Goal: Information Seeking & Learning: Learn about a topic

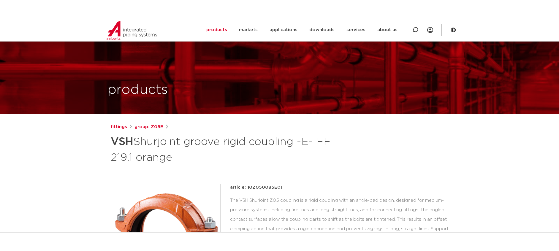
scroll to position [119, 0]
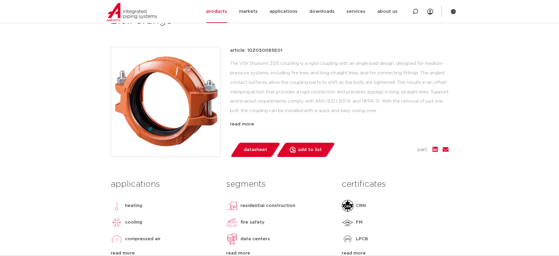
click at [247, 152] on font "datasheet" at bounding box center [255, 149] width 23 height 4
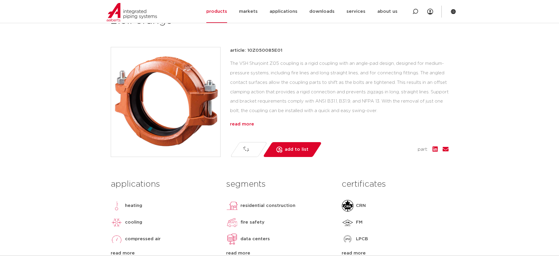
click at [245, 126] on font "read more" at bounding box center [242, 124] width 24 height 4
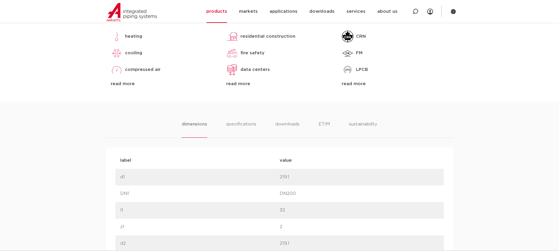
scroll to position [357, 0]
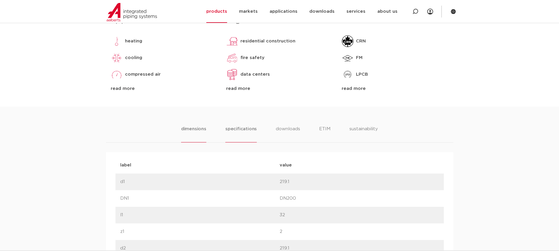
click at [242, 126] on li "specifications" at bounding box center [240, 134] width 31 height 17
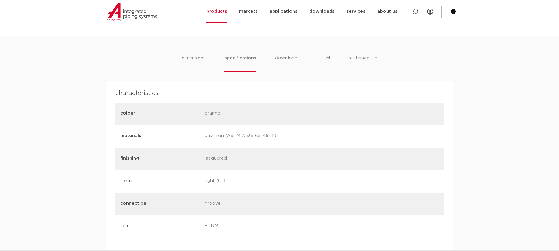
scroll to position [386, 0]
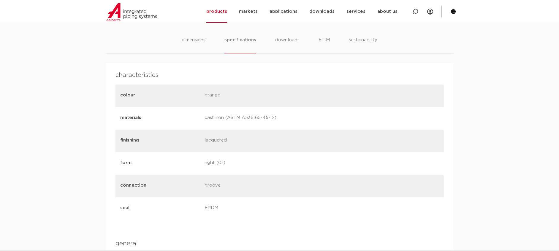
drag, startPoint x: 206, startPoint y: 139, endPoint x: 236, endPoint y: 139, distance: 29.1
click at [236, 139] on div "finishing lacquered" at bounding box center [280, 141] width 329 height 23
click at [256, 152] on div "finishing lacquered" at bounding box center [280, 141] width 329 height 23
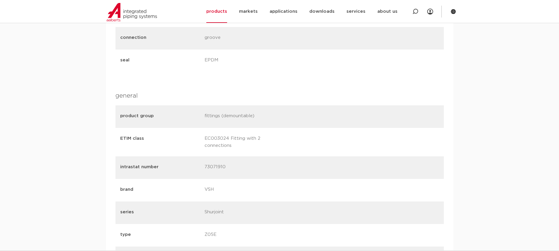
scroll to position [535, 0]
drag, startPoint x: 205, startPoint y: 59, endPoint x: 227, endPoint y: 60, distance: 21.4
click at [227, 60] on p "EPDM" at bounding box center [245, 60] width 80 height 8
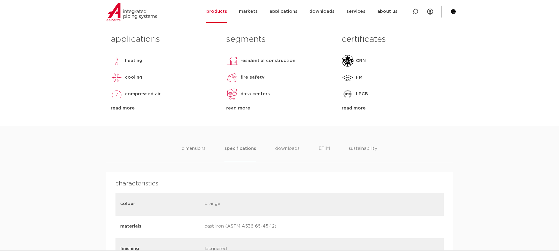
scroll to position [267, 0]
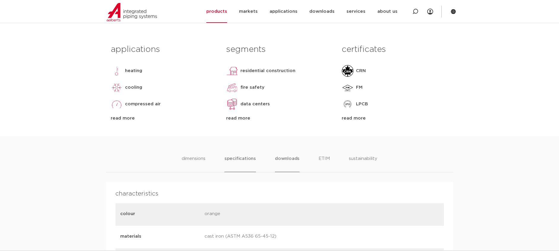
click at [296, 163] on li "downloads" at bounding box center [287, 163] width 25 height 17
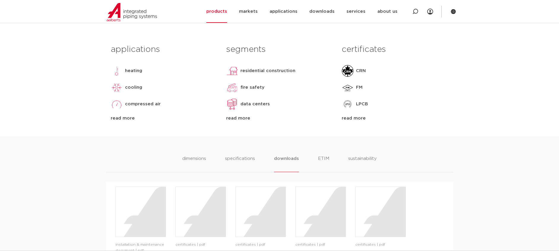
click at [336, 163] on ul "dimensions specifications downloads ETIM sustainability" at bounding box center [279, 163] width 194 height 17
click at [202, 157] on font "dimensions" at bounding box center [194, 159] width 25 height 4
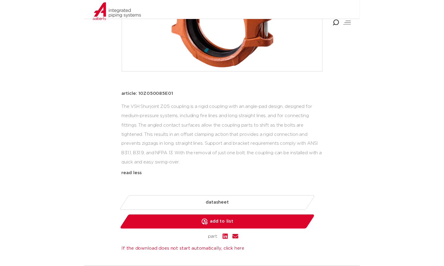
scroll to position [0, 0]
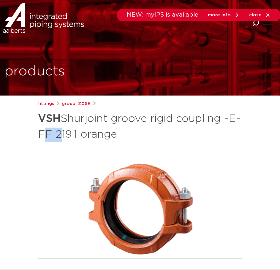
drag, startPoint x: 51, startPoint y: 132, endPoint x: 70, endPoint y: 130, distance: 19.1
click at [70, 130] on font "Shurjoint groove rigid coupling -E- FF 219.1 orange" at bounding box center [139, 126] width 203 height 26
click at [82, 130] on font "Shurjoint groove rigid coupling -E- FF 219.1 orange" at bounding box center [139, 126] width 203 height 26
click at [150, 140] on h1 "VSH Shurjoint groove rigid coupling -E- FF 219.1 orange" at bounding box center [140, 126] width 204 height 32
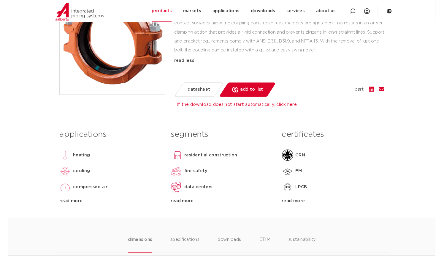
scroll to position [178, 0]
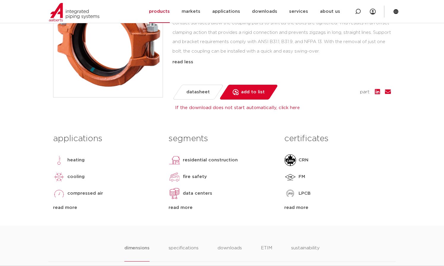
click at [197, 91] on font "datasheet" at bounding box center [198, 92] width 23 height 4
click at [184, 92] on link "datasheet" at bounding box center [198, 92] width 51 height 15
